Goal: Check status: Check status

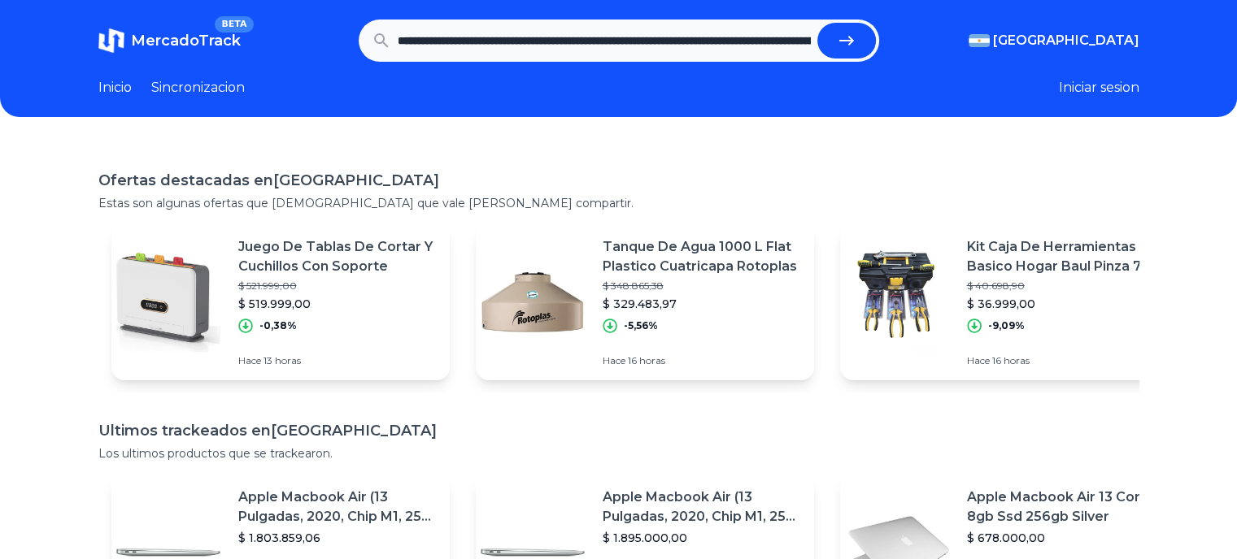
click at [841, 42] on button "submit" at bounding box center [846, 41] width 59 height 36
type input "**********"
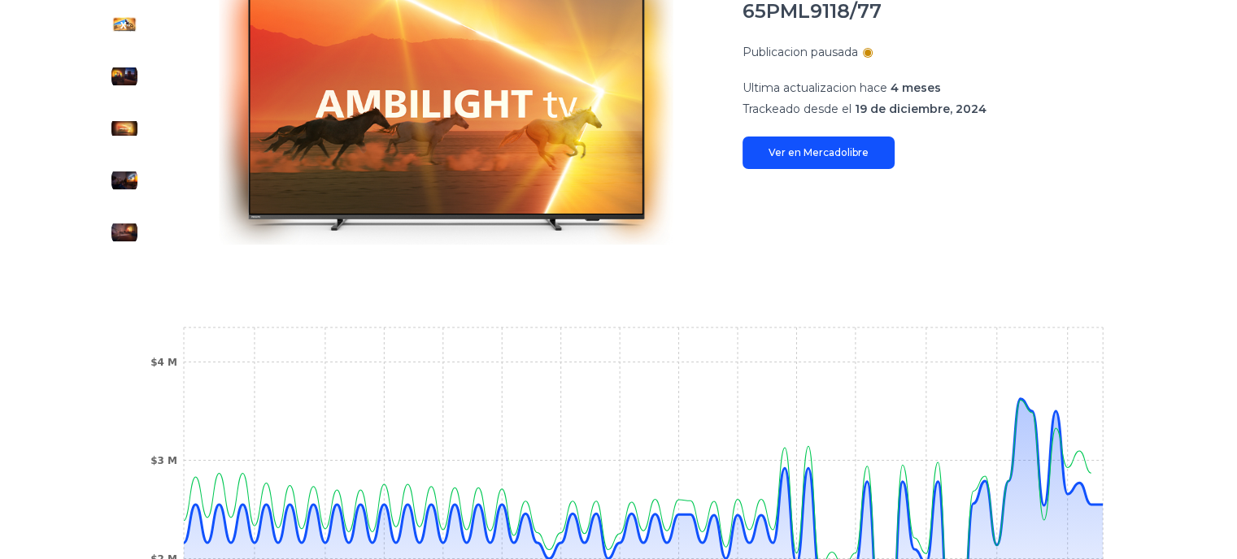
scroll to position [569, 0]
